Goal: Task Accomplishment & Management: Manage account settings

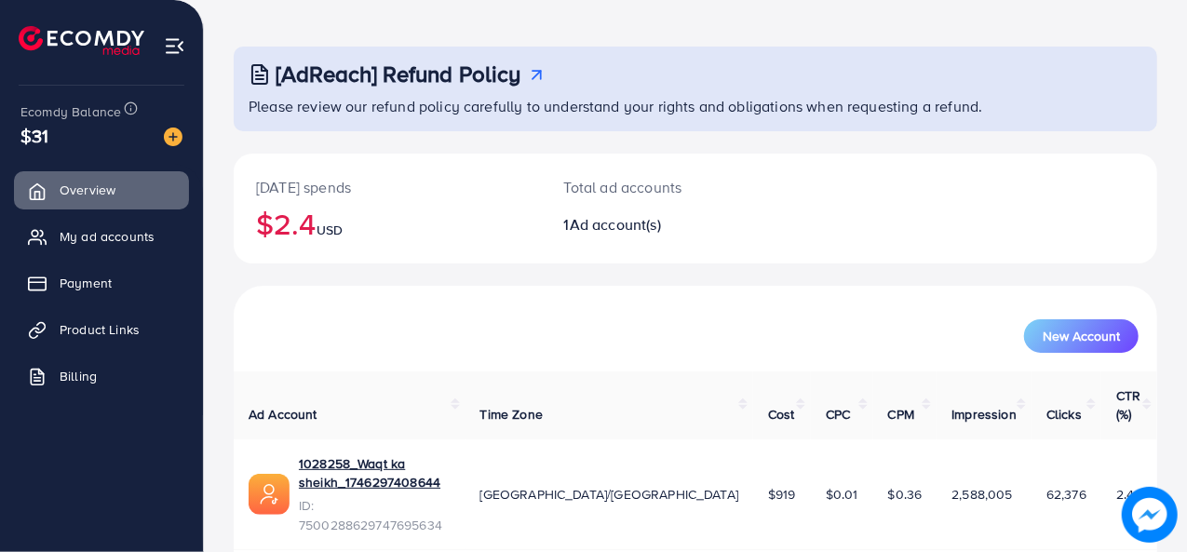
scroll to position [88, 0]
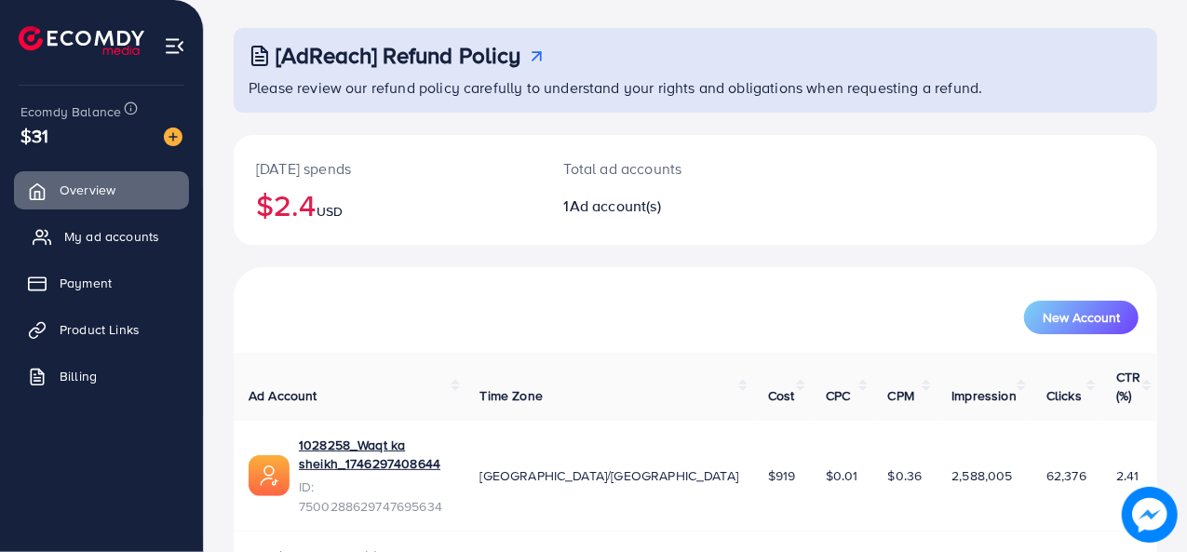
click at [105, 254] on link "My ad accounts" at bounding box center [101, 236] width 175 height 37
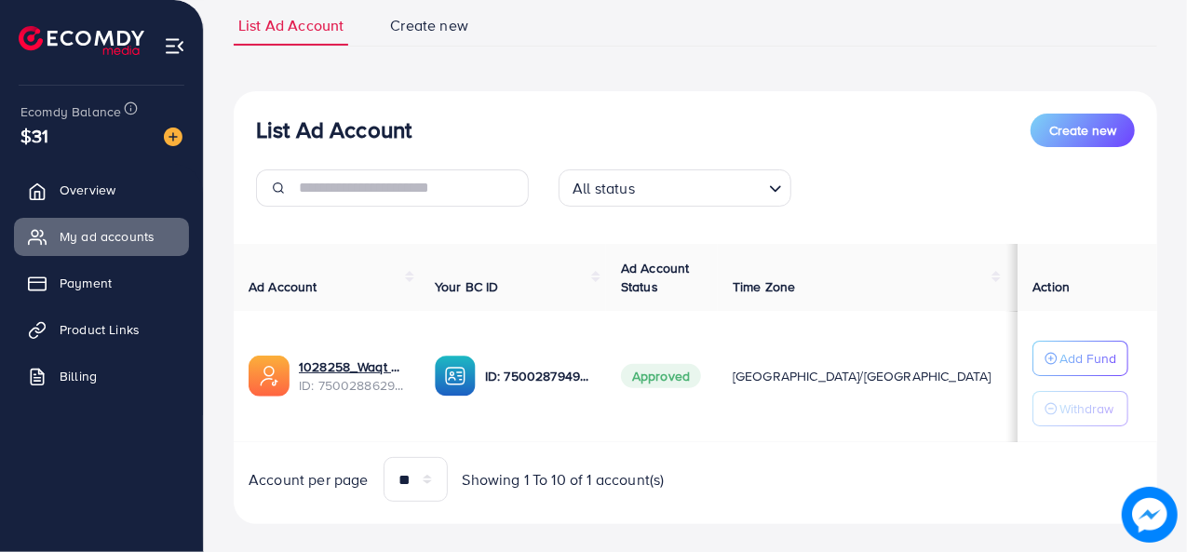
scroll to position [155, 0]
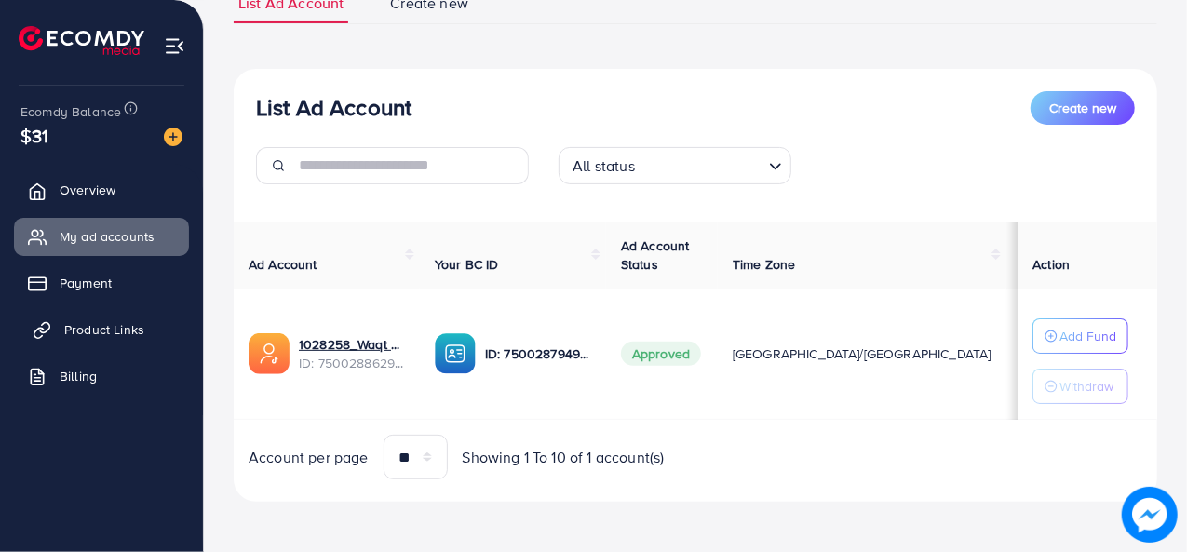
click at [121, 329] on span "Product Links" at bounding box center [104, 329] width 80 height 19
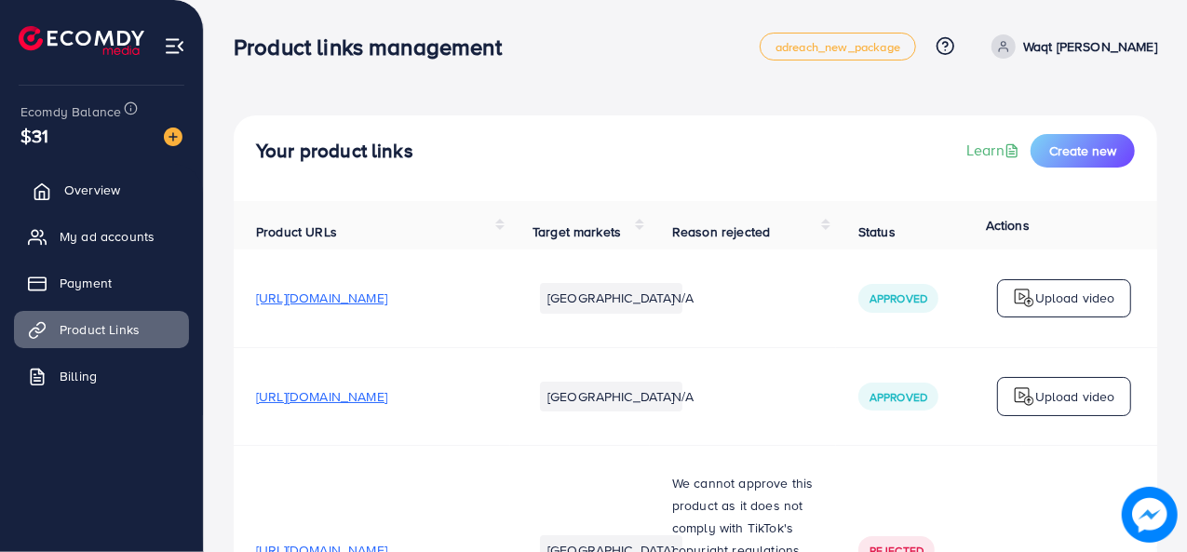
click at [131, 202] on link "Overview" at bounding box center [101, 189] width 175 height 37
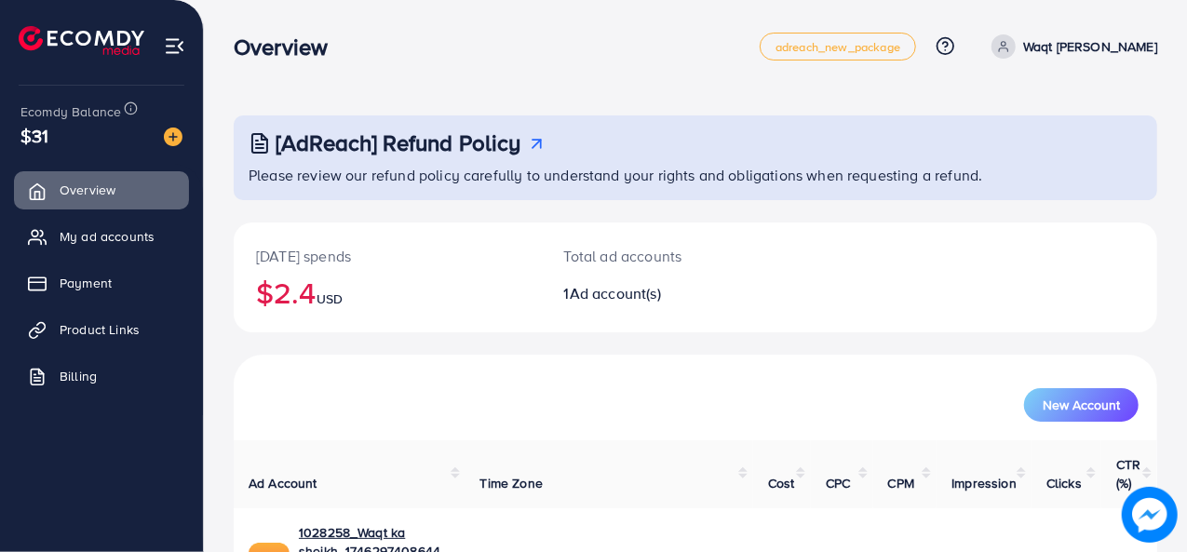
scroll to position [88, 0]
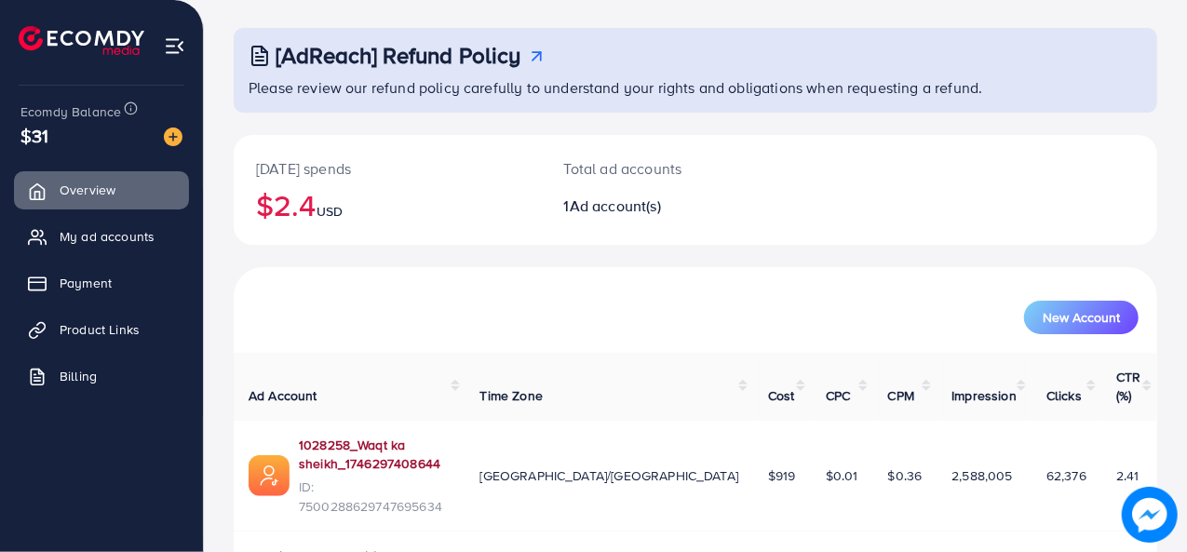
click at [403, 436] on link "1028258_Waqt ka sheikh_1746297408644" at bounding box center [375, 455] width 152 height 38
click at [93, 248] on link "My ad accounts" at bounding box center [101, 236] width 175 height 37
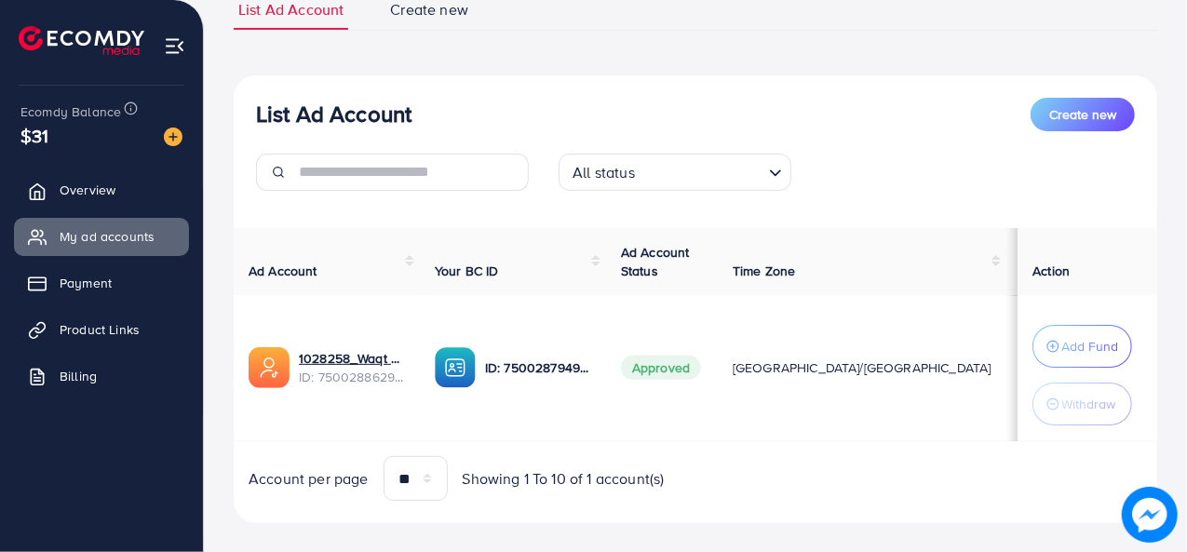
scroll to position [150, 0]
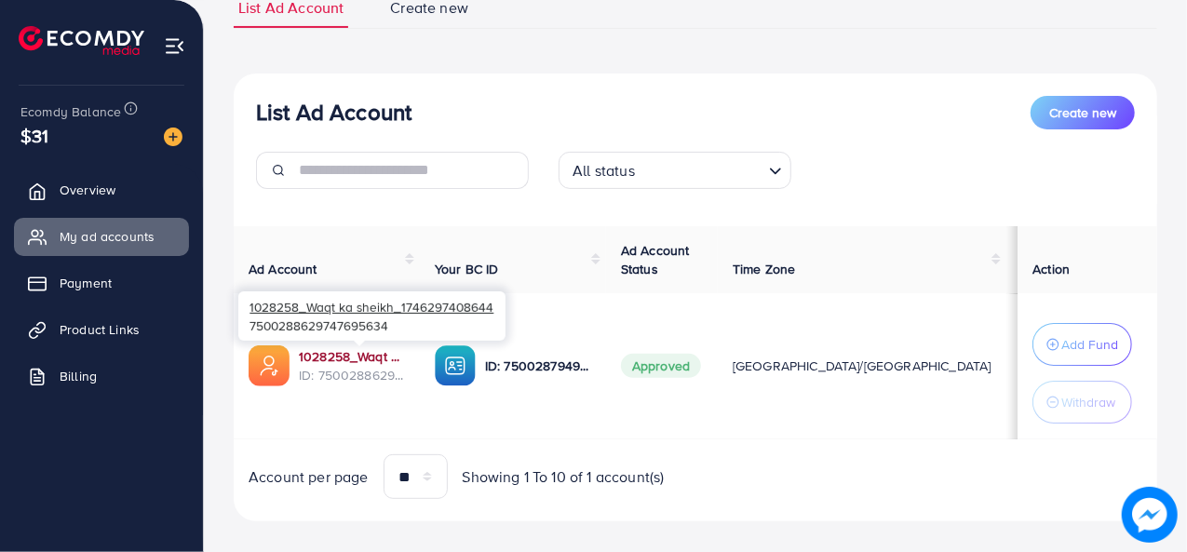
click at [320, 362] on link "1028258_Waqt ka sheikh_1746297408644" at bounding box center [352, 356] width 106 height 19
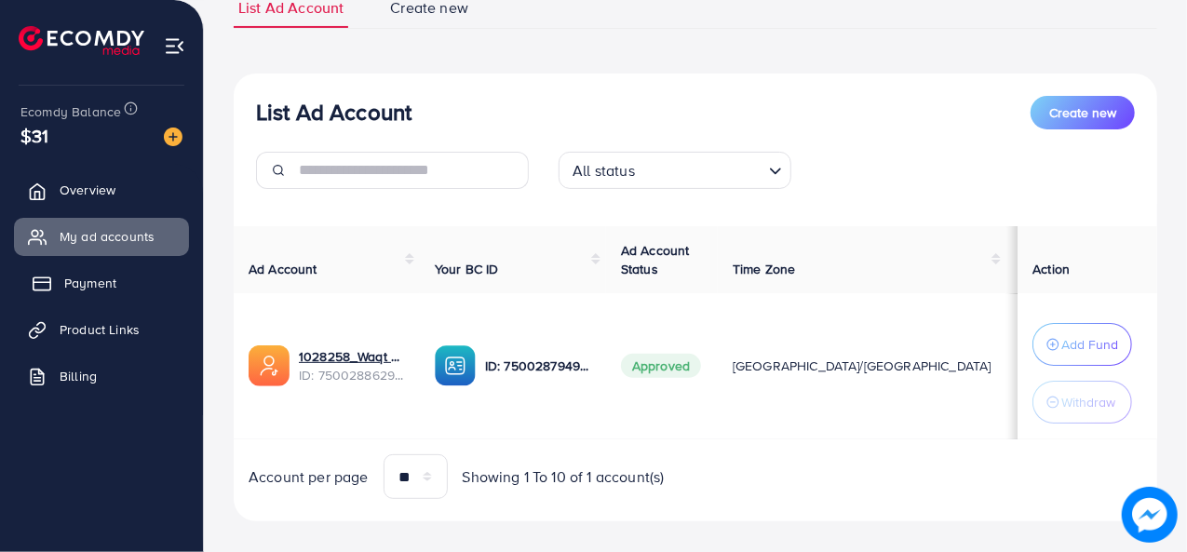
click at [155, 282] on link "Payment" at bounding box center [101, 282] width 175 height 37
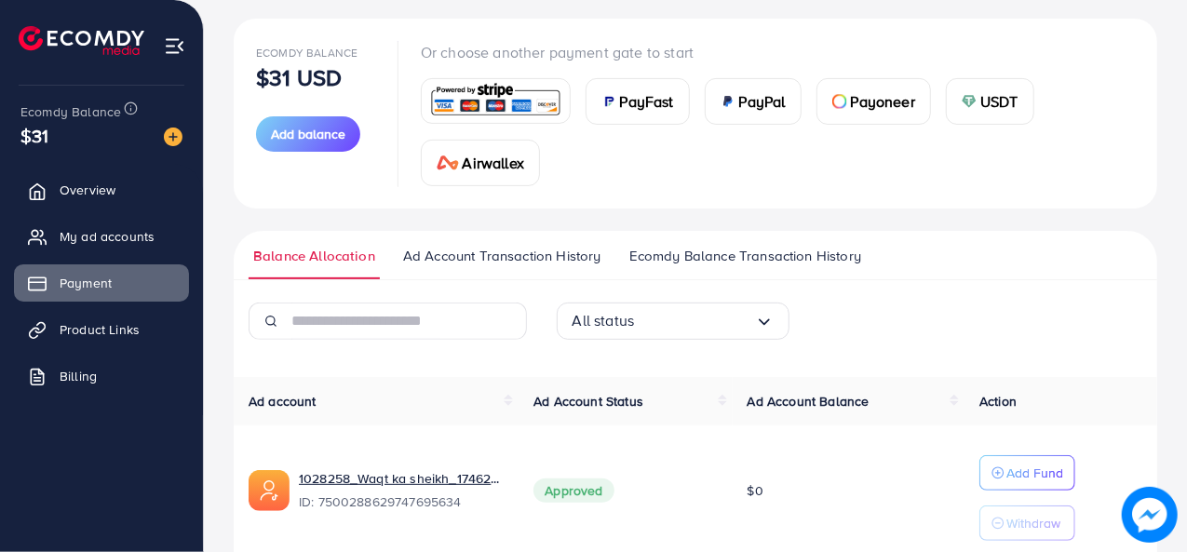
scroll to position [207, 0]
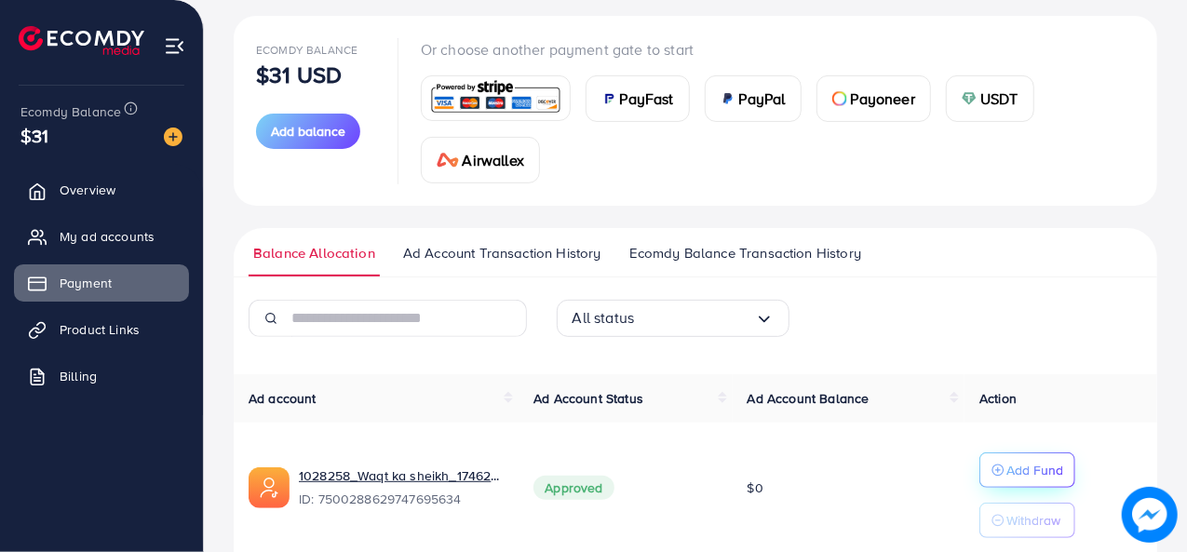
click at [1026, 467] on p "Add Fund" at bounding box center [1035, 470] width 57 height 22
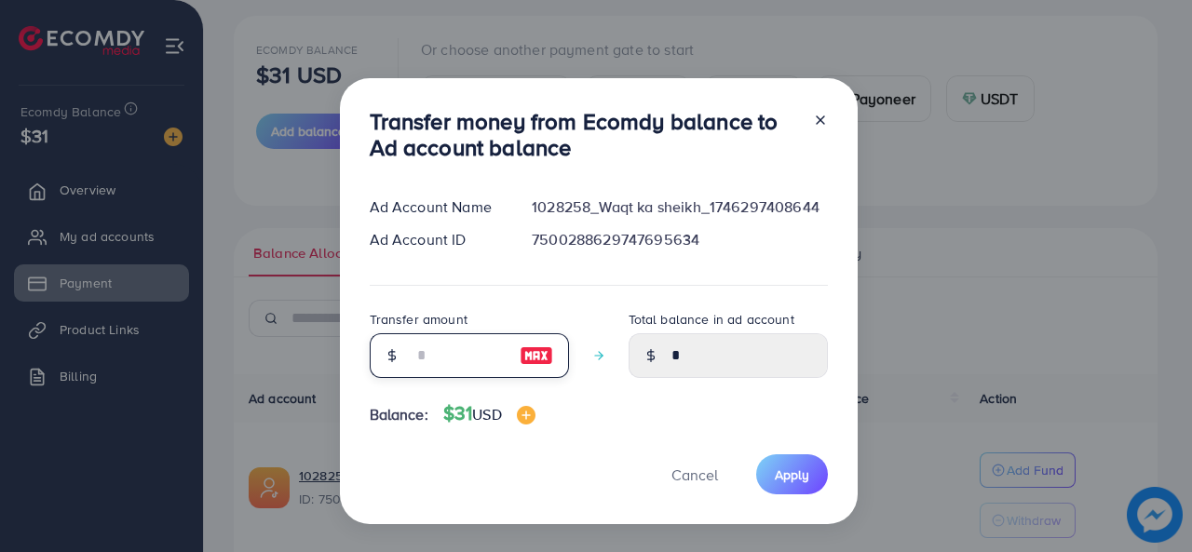
click at [482, 335] on input "number" at bounding box center [459, 355] width 93 height 45
type input "*"
type input "****"
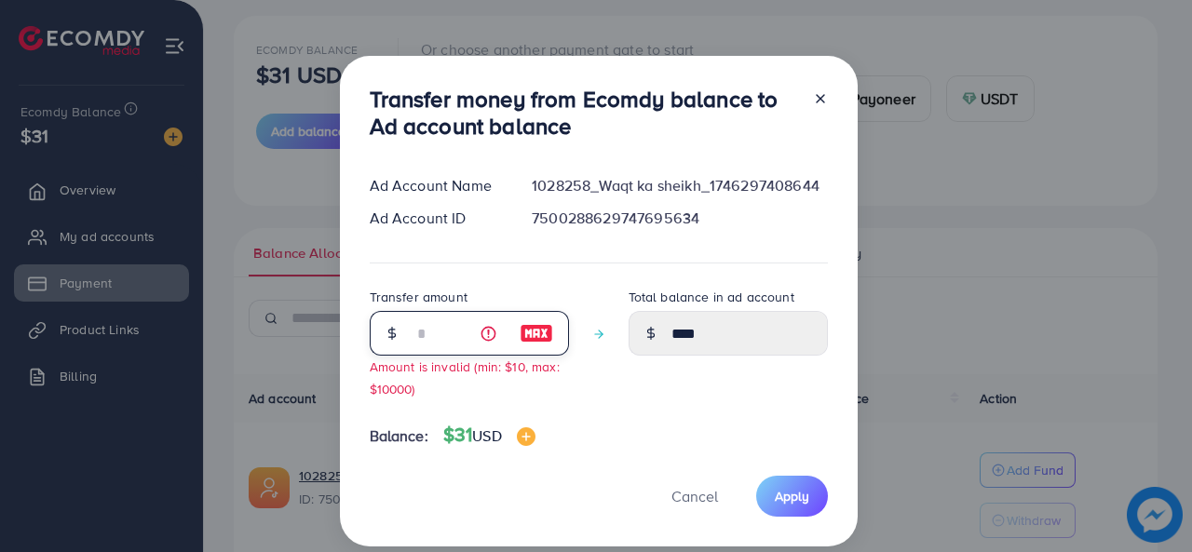
type input "**"
type input "*****"
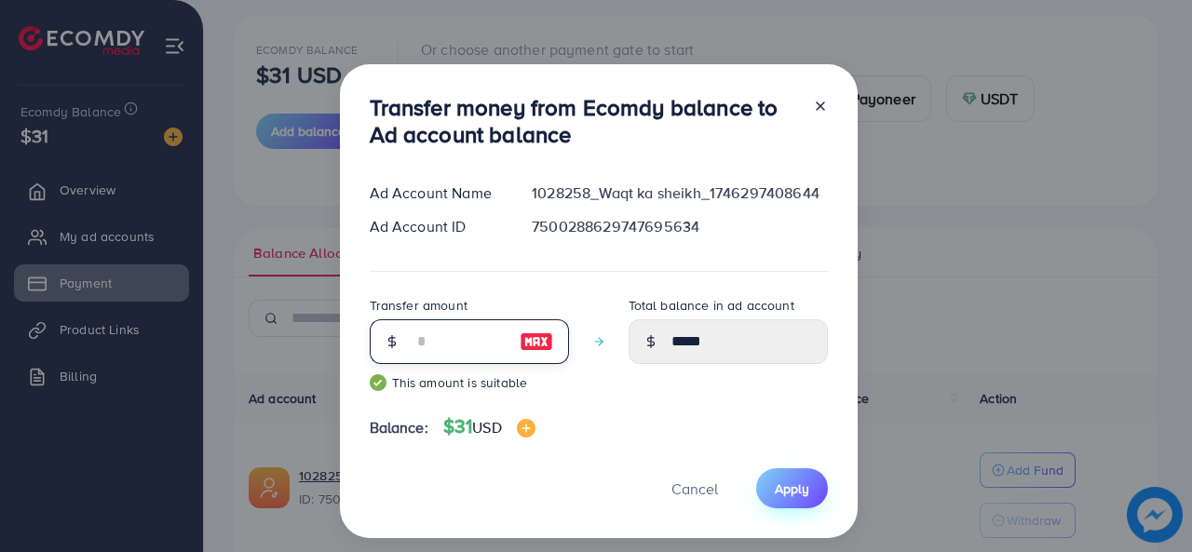
type input "**"
click at [790, 493] on span "Apply" at bounding box center [792, 489] width 34 height 19
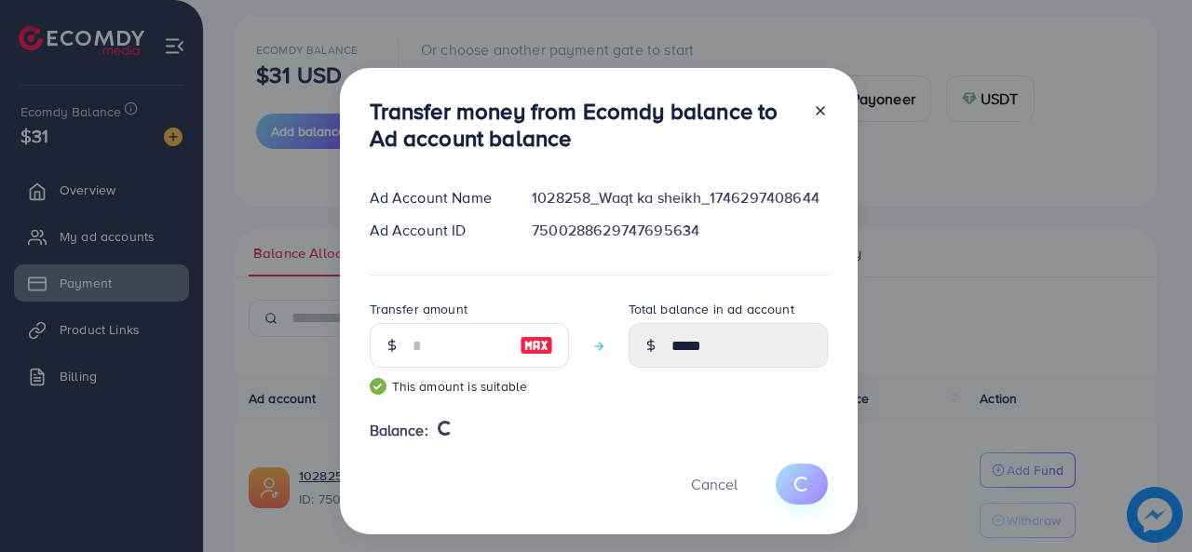
type input "*"
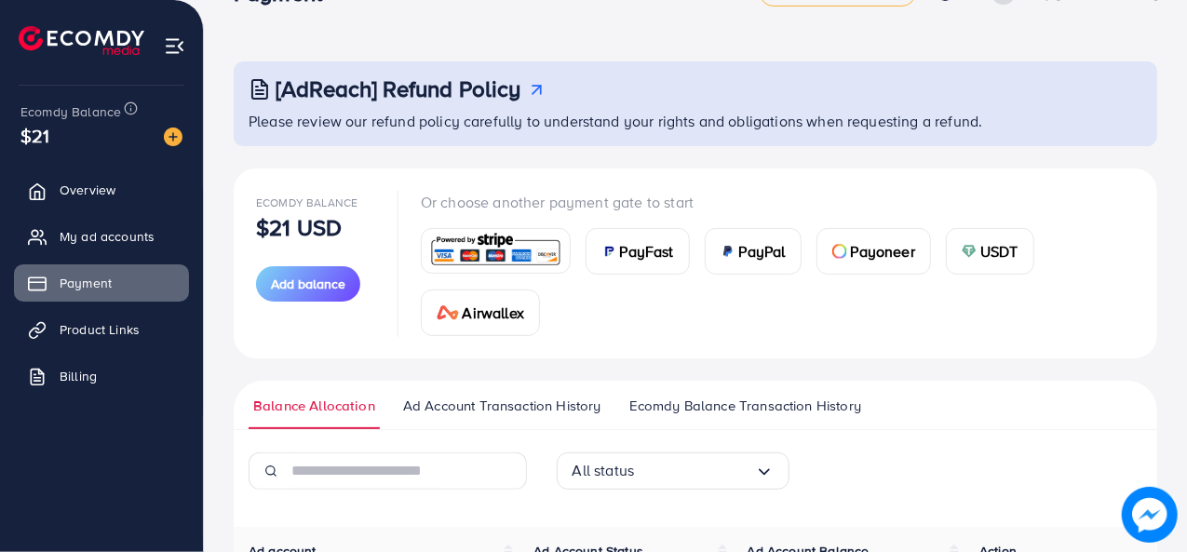
scroll to position [56, 0]
